Goal: Transaction & Acquisition: Purchase product/service

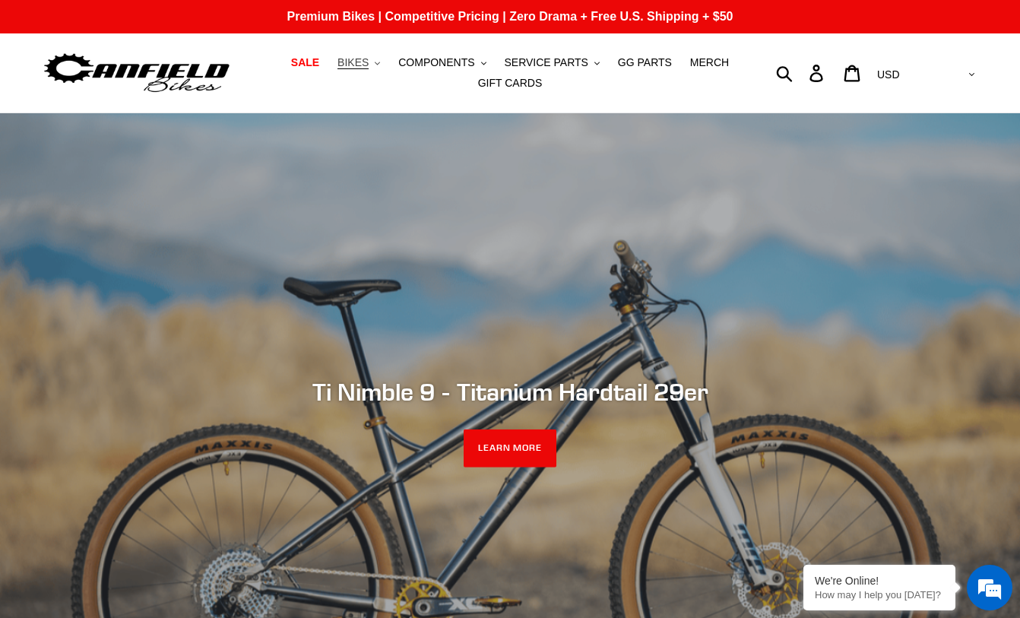
click at [368, 60] on span "BIKES" at bounding box center [352, 62] width 31 height 13
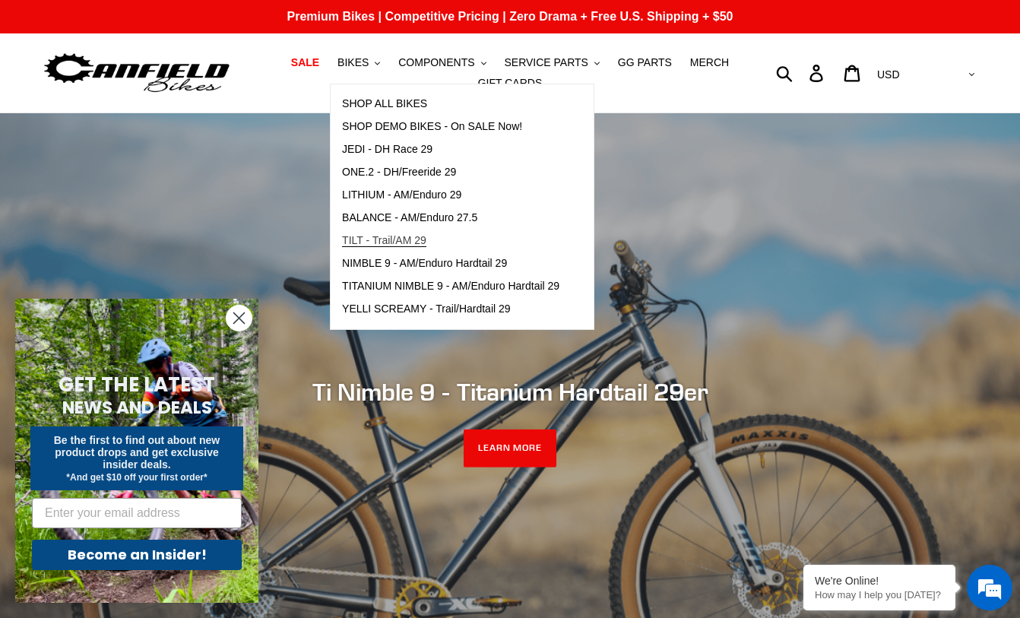
click at [402, 235] on span "TILT - Trail/AM 29" at bounding box center [384, 240] width 84 height 13
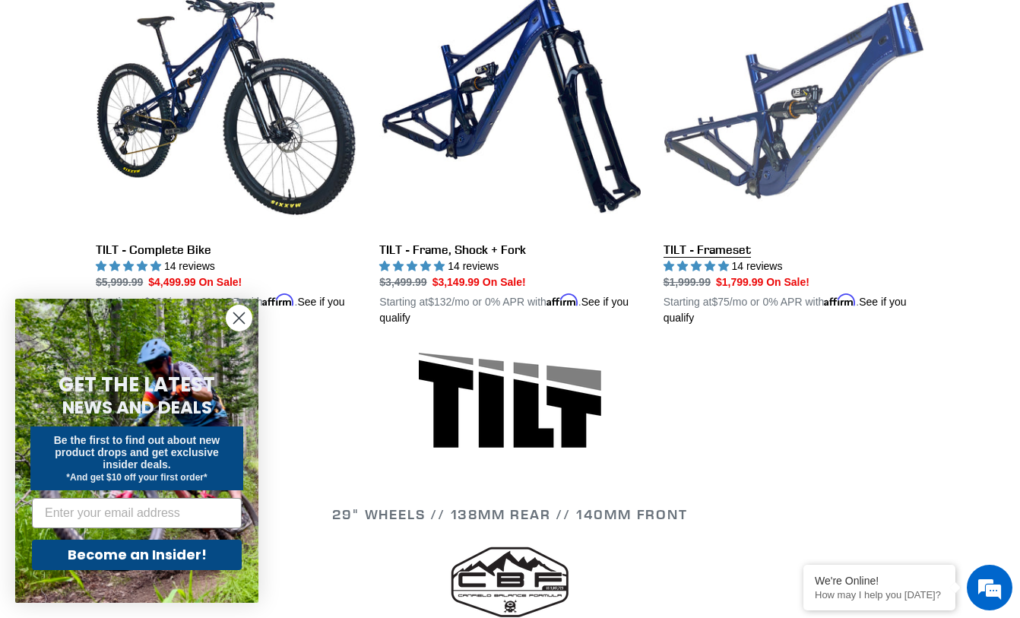
scroll to position [456, 0]
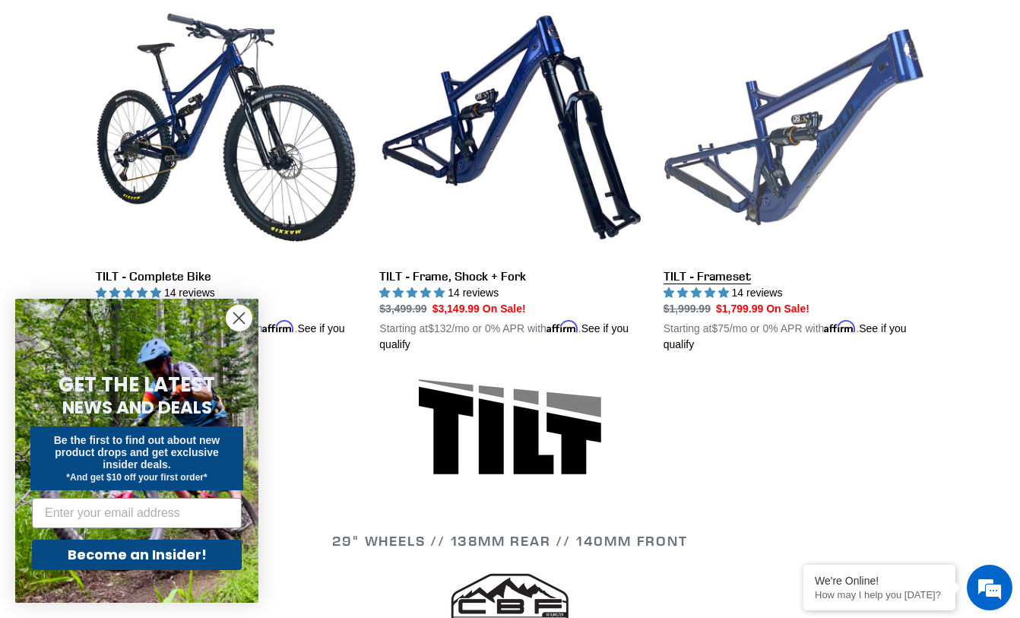
drag, startPoint x: 751, startPoint y: 79, endPoint x: 747, endPoint y: 114, distance: 35.2
click at [752, 81] on link "TILT - Frameset" at bounding box center [793, 175] width 261 height 356
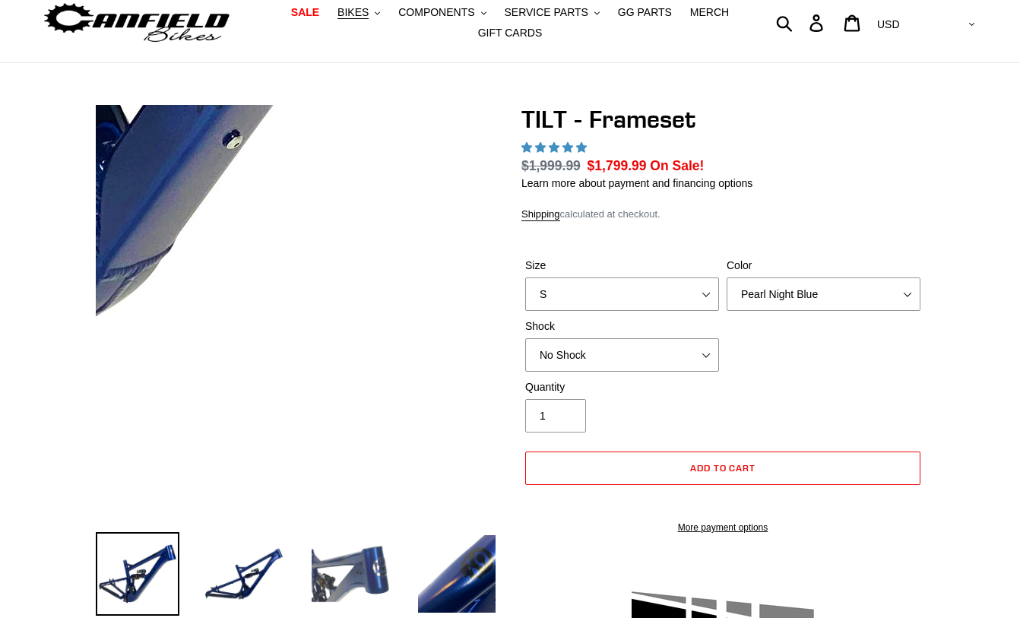
select select "highest-rating"
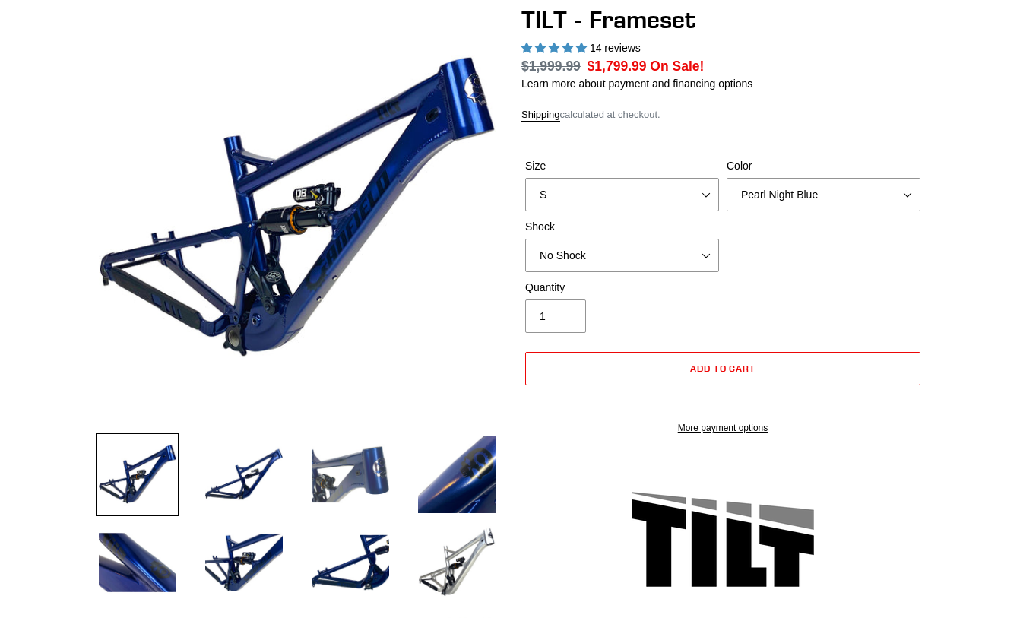
scroll to position [152, 0]
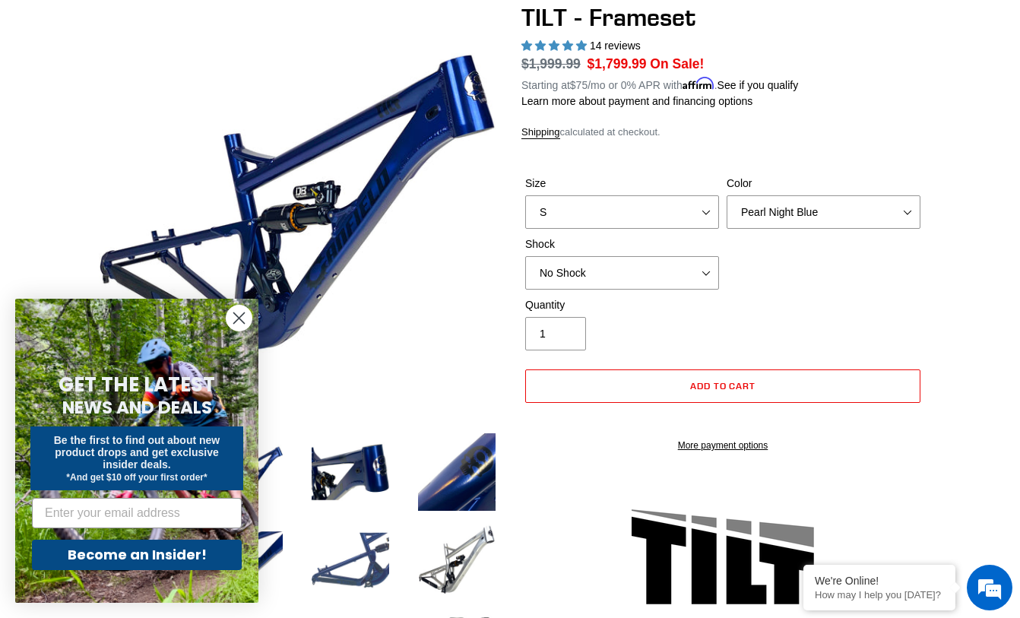
click at [360, 580] on img at bounding box center [350, 560] width 84 height 84
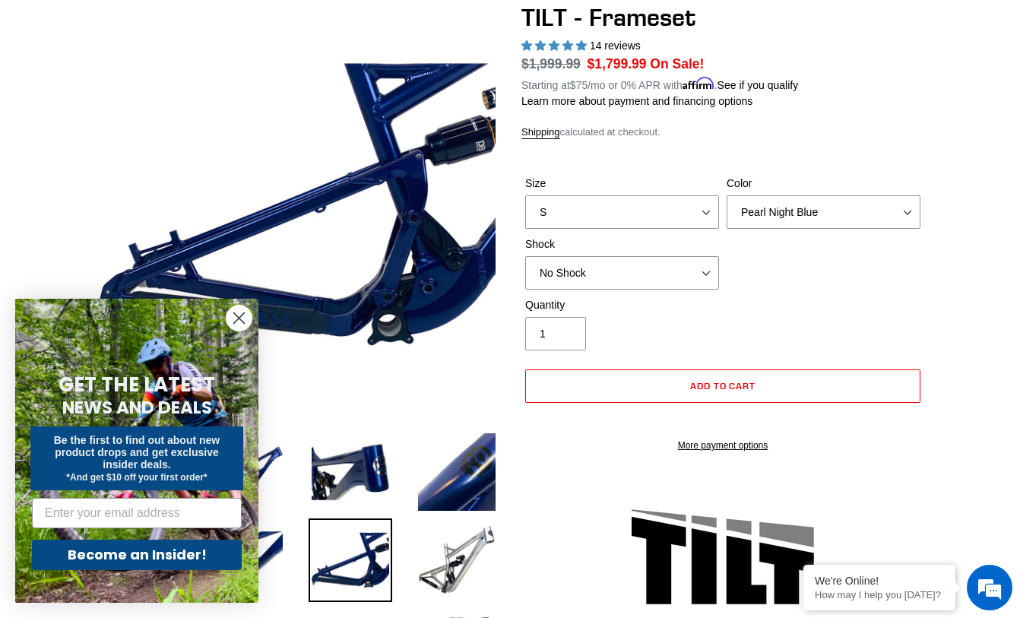
scroll to position [0, 0]
